Goal: Answer question/provide support: Answer question/provide support

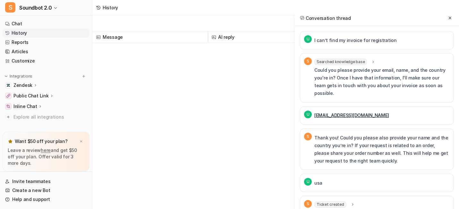
scroll to position [199, 0]
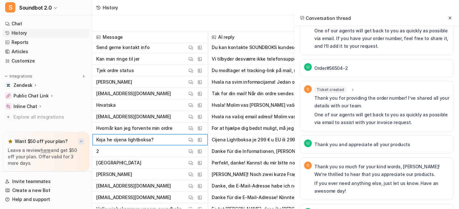
click at [83, 139] on img at bounding box center [81, 141] width 4 height 4
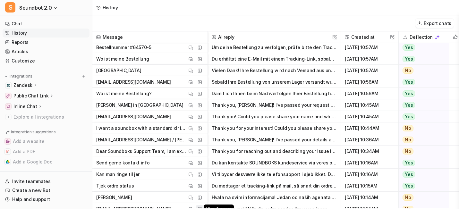
scroll to position [116, 0]
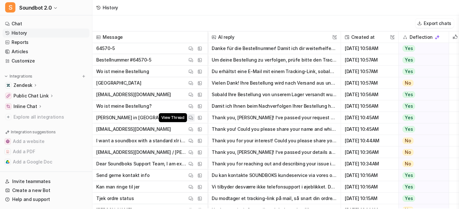
click at [193, 116] on img at bounding box center [191, 117] width 4 height 5
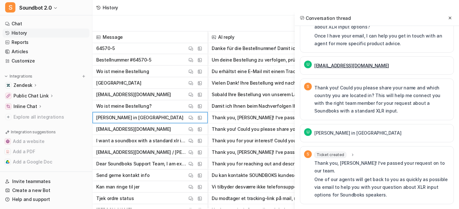
scroll to position [0, 0]
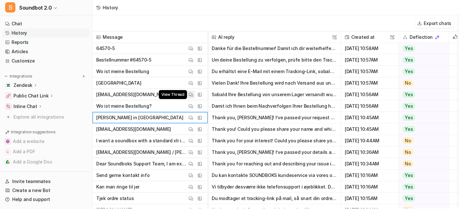
click at [193, 93] on img at bounding box center [191, 94] width 4 height 5
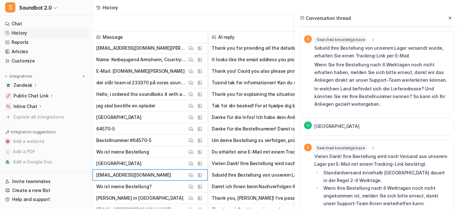
scroll to position [36, 0]
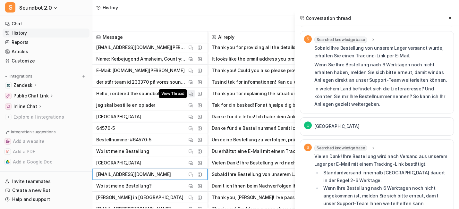
click at [193, 95] on img at bounding box center [191, 93] width 4 height 5
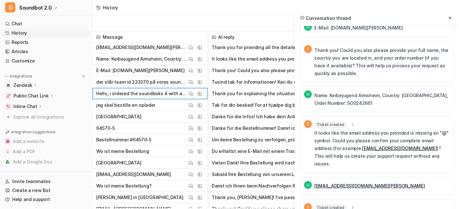
scroll to position [167, 0]
drag, startPoint x: 296, startPoint y: 60, endPoint x: 385, endPoint y: 60, distance: 89.1
click at [385, 38] on div "U E-Mail: [DOMAIN_NAME][PERSON_NAME]" at bounding box center [377, 28] width 154 height 18
click at [331, 78] on p "Thank you! Could you also please provide your full name, the country you are lo…" at bounding box center [381, 62] width 135 height 31
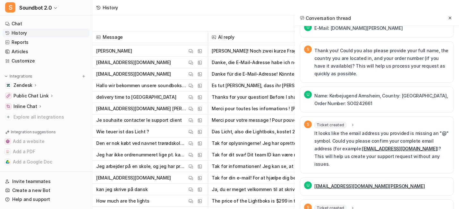
scroll to position [385, 0]
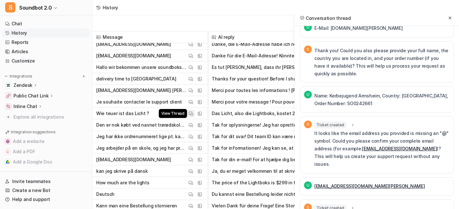
click at [193, 116] on img at bounding box center [191, 113] width 4 height 5
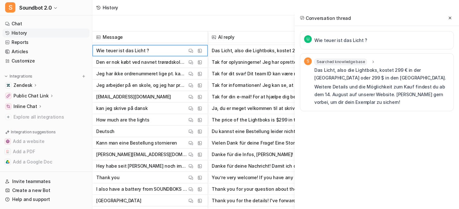
scroll to position [448, 0]
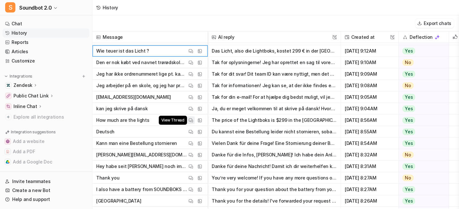
click at [193, 123] on img at bounding box center [191, 120] width 4 height 5
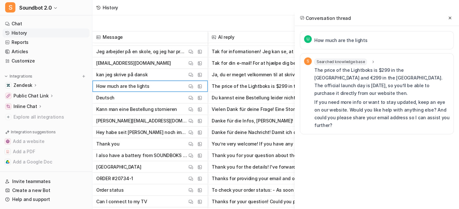
scroll to position [494, 0]
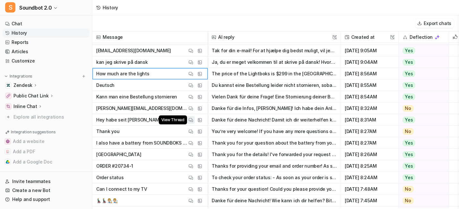
click at [195, 124] on button "View Thread" at bounding box center [191, 120] width 8 height 8
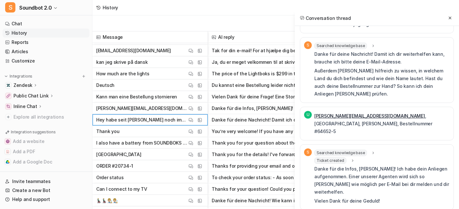
scroll to position [60, 0]
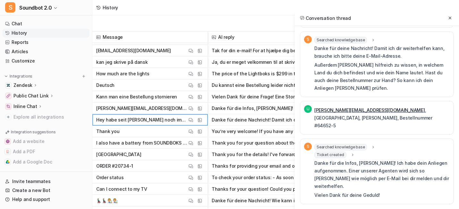
click at [314, 152] on span "Ticket created" at bounding box center [330, 155] width 32 height 6
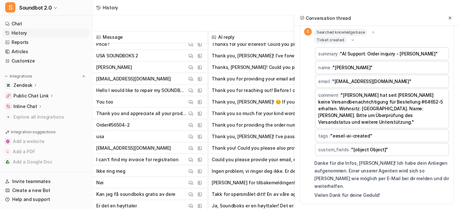
scroll to position [812, 0]
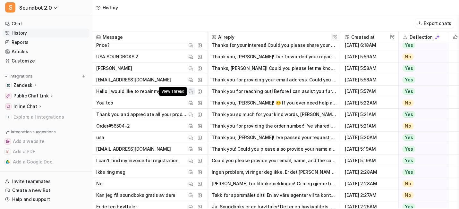
click at [193, 94] on img at bounding box center [191, 91] width 4 height 5
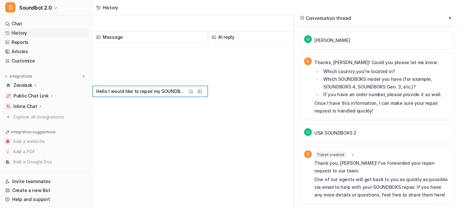
scroll to position [1310, 0]
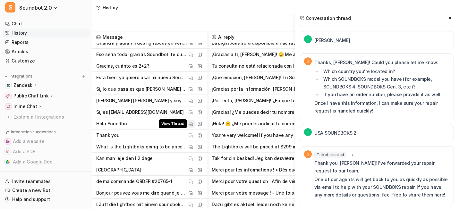
click at [193, 126] on img at bounding box center [191, 124] width 4 height 5
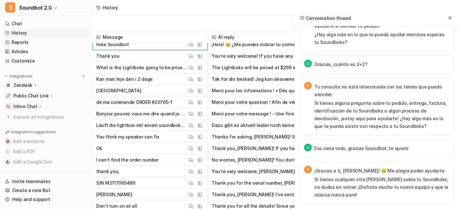
scroll to position [1405, 0]
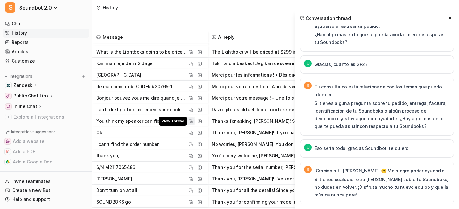
click at [193, 124] on img at bounding box center [191, 121] width 4 height 5
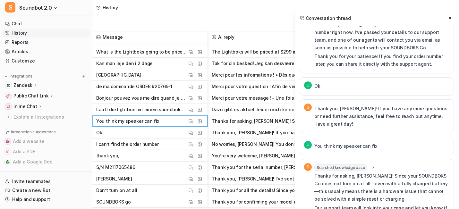
scroll to position [613, 0]
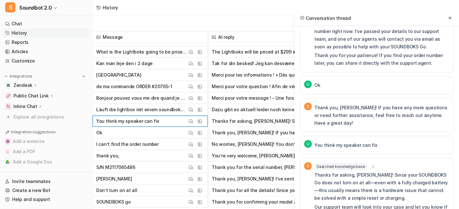
click at [314, 19] on span "Ticket created" at bounding box center [330, 15] width 32 height 6
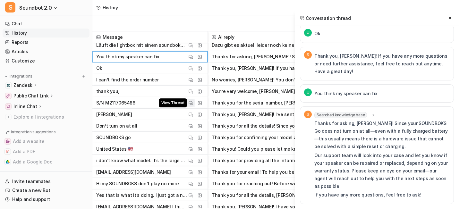
scroll to position [1469, 0]
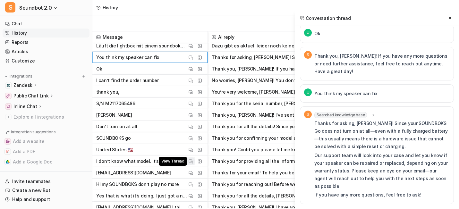
click at [187, 162] on span "View Thread" at bounding box center [173, 161] width 28 height 9
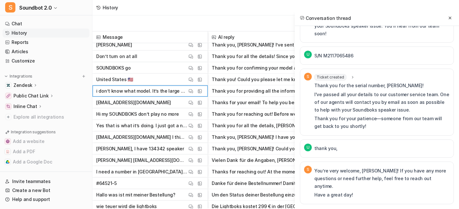
scroll to position [1538, 0]
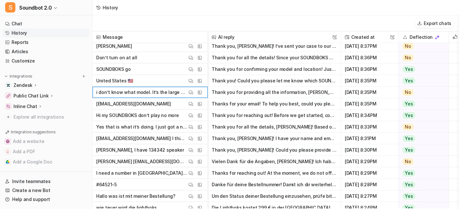
click at [187, 174] on p "I need a number in [GEOGRAPHIC_DATA] that I can call about my sound box speaker…" at bounding box center [141, 173] width 91 height 12
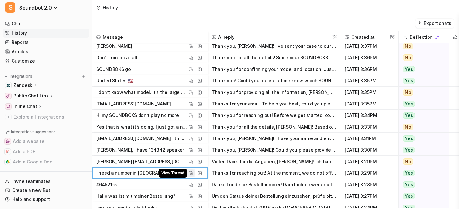
click at [193, 174] on img at bounding box center [191, 173] width 4 height 5
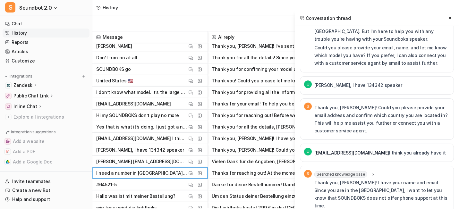
scroll to position [65, 0]
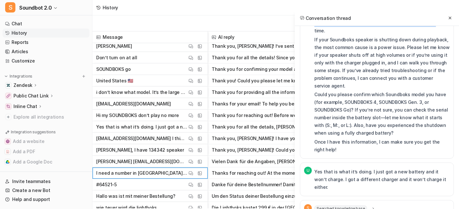
drag, startPoint x: 343, startPoint y: 68, endPoint x: 392, endPoint y: 71, distance: 48.8
click at [392, 35] on p "Thank you, [PERSON_NAME]! I have your name and email. Since you are in the [GEO…" at bounding box center [381, 19] width 135 height 31
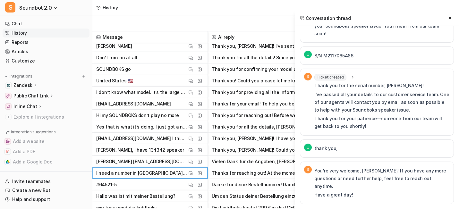
click at [314, 73] on div "Ticket created summary : "AI Support: Warranty claim - [PERSON_NAME]" name : "[…" at bounding box center [381, 102] width 135 height 59
click at [314, 74] on span "Ticket created" at bounding box center [330, 77] width 32 height 6
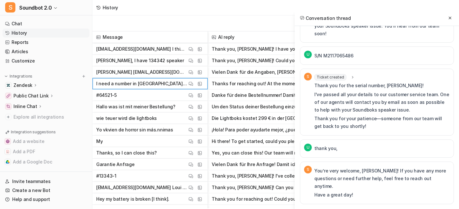
scroll to position [1669, 0]
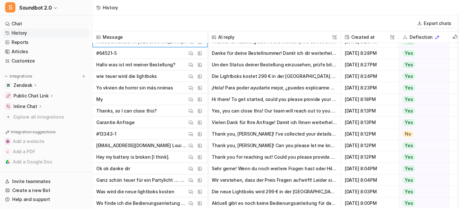
click at [205, 112] on span "Thanks, so I can close this? View Thread View Sources" at bounding box center [150, 111] width 110 height 12
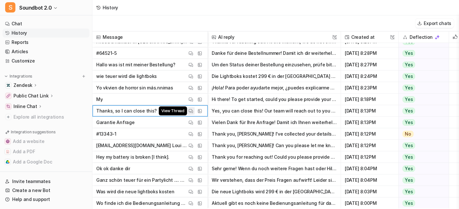
click at [193, 112] on img at bounding box center [191, 111] width 4 height 5
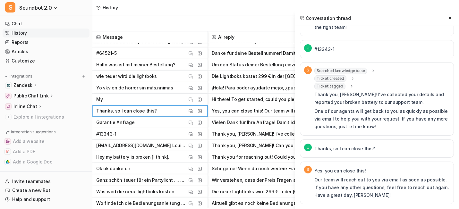
scroll to position [199, 0]
click at [314, 82] on span "Ticket created" at bounding box center [330, 78] width 32 height 6
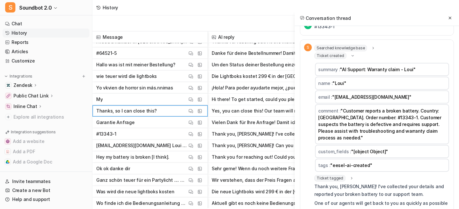
click at [314, 59] on span "Ticket created" at bounding box center [330, 56] width 32 height 6
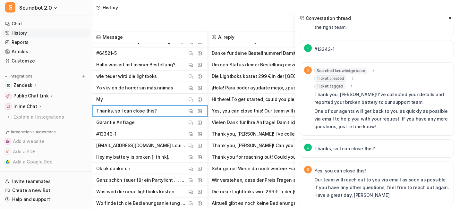
click at [314, 89] on span "Ticket tagged" at bounding box center [329, 86] width 31 height 6
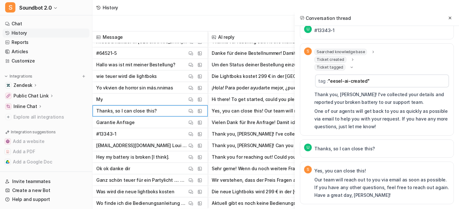
click at [314, 71] on span "Ticket tagged" at bounding box center [329, 67] width 31 height 6
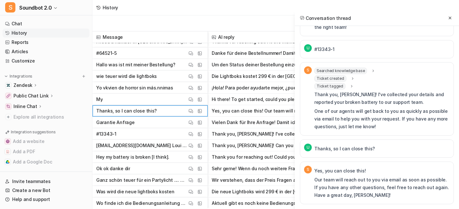
click at [314, 82] on span "Ticket created" at bounding box center [330, 78] width 32 height 6
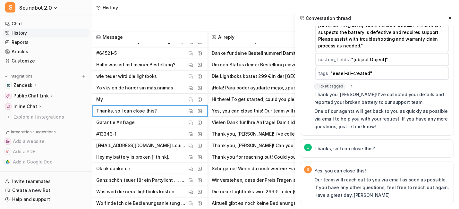
scroll to position [292, 0]
drag, startPoint x: 284, startPoint y: 146, endPoint x: 366, endPoint y: 146, distance: 82.1
click at [366, 80] on td "tags : "eesel-ai-created"" at bounding box center [382, 73] width 134 height 13
click at [314, 89] on span "Ticket tagged" at bounding box center [329, 86] width 31 height 6
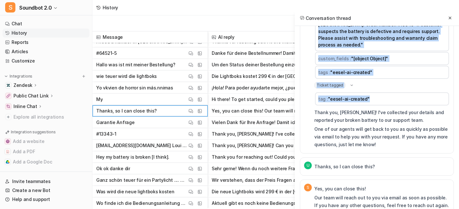
drag, startPoint x: 347, startPoint y: 180, endPoint x: 268, endPoint y: 178, distance: 78.9
click at [304, 149] on div "S Searched knowledge base search_queries : "battery broken,BATTERYBOKS issue,So…" at bounding box center [377, 50] width 146 height 199
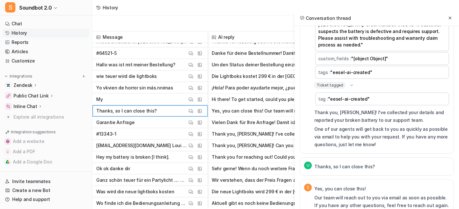
click at [304, 149] on div "S" at bounding box center [309, 50] width 10 height 199
click at [193, 148] on img at bounding box center [191, 145] width 4 height 5
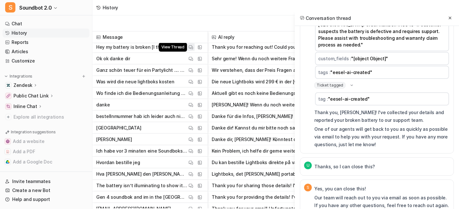
scroll to position [1779, 0]
click at [195, 118] on button "View Thread" at bounding box center [191, 117] width 8 height 8
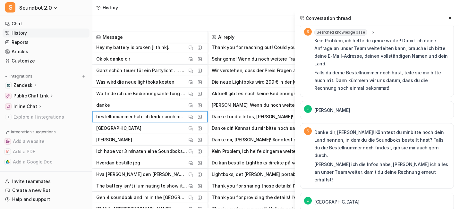
scroll to position [304, 0]
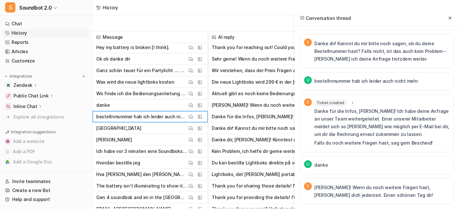
click at [314, 100] on span "Ticket created" at bounding box center [330, 103] width 32 height 6
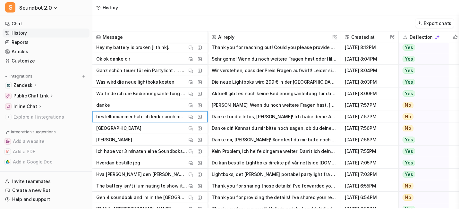
click at [169, 9] on div "History" at bounding box center [275, 7] width 366 height 15
